Goal: Transaction & Acquisition: Purchase product/service

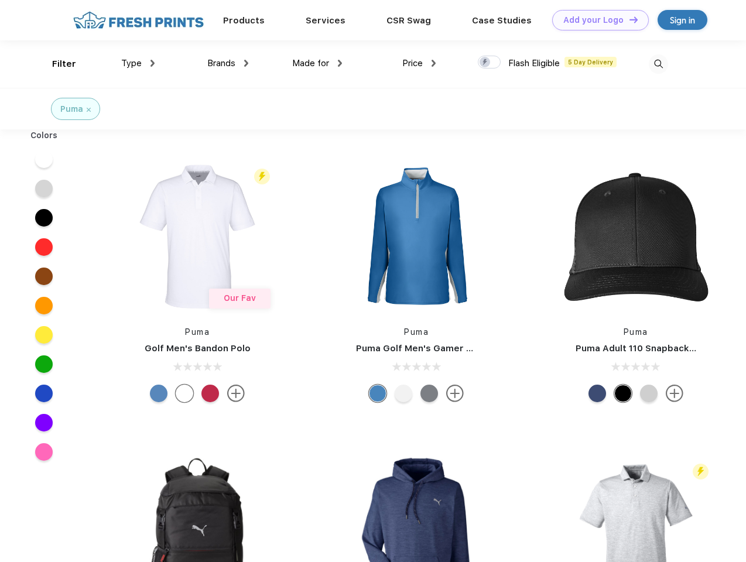
click at [596, 20] on link "Add your Logo Design Tool" at bounding box center [600, 20] width 97 height 20
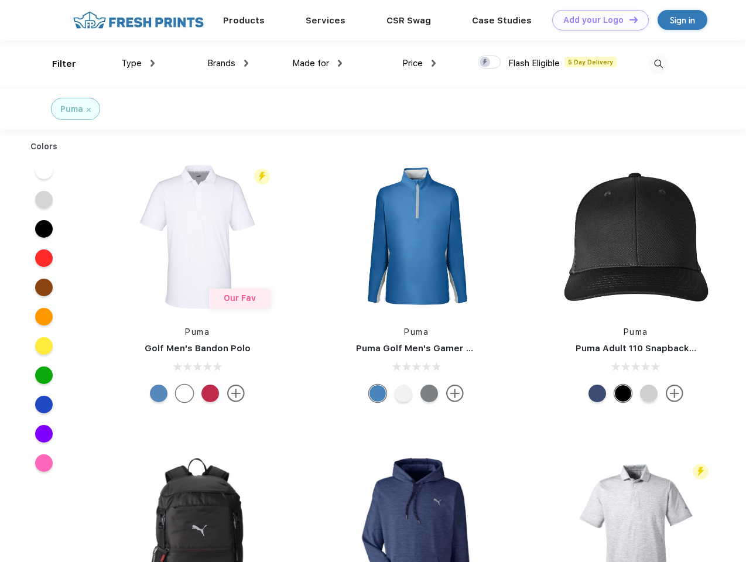
click at [0, 0] on div "Design Tool" at bounding box center [0, 0] width 0 height 0
click at [628, 19] on link "Add your Logo Design Tool" at bounding box center [600, 20] width 97 height 20
click at [56, 64] on div "Filter" at bounding box center [64, 63] width 24 height 13
click at [138, 63] on span "Type" at bounding box center [131, 63] width 20 height 11
click at [228, 63] on span "Brands" at bounding box center [221, 63] width 28 height 11
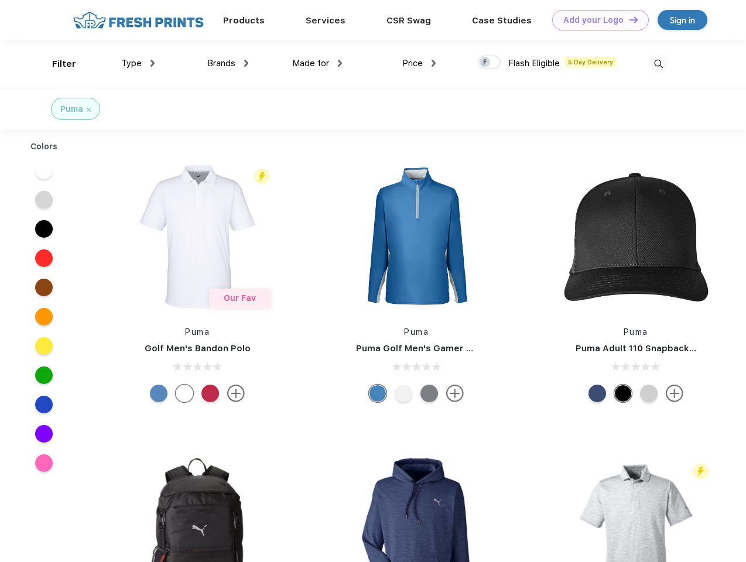
click at [317, 63] on span "Made for" at bounding box center [310, 63] width 37 height 11
click at [419, 63] on span "Price" at bounding box center [412, 63] width 20 height 11
click at [490, 63] on div at bounding box center [489, 62] width 23 height 13
click at [486, 63] on input "checkbox" at bounding box center [482, 59] width 8 height 8
click at [658, 64] on img at bounding box center [658, 63] width 19 height 19
